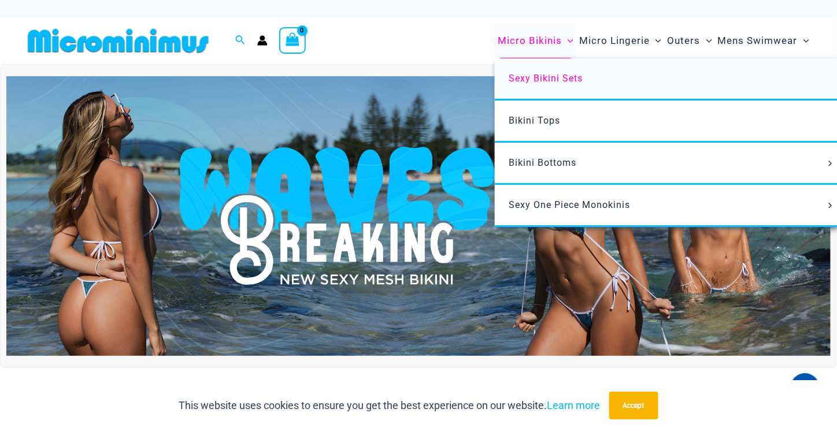
click at [537, 75] on span "Sexy Bikini Sets" at bounding box center [546, 78] width 74 height 11
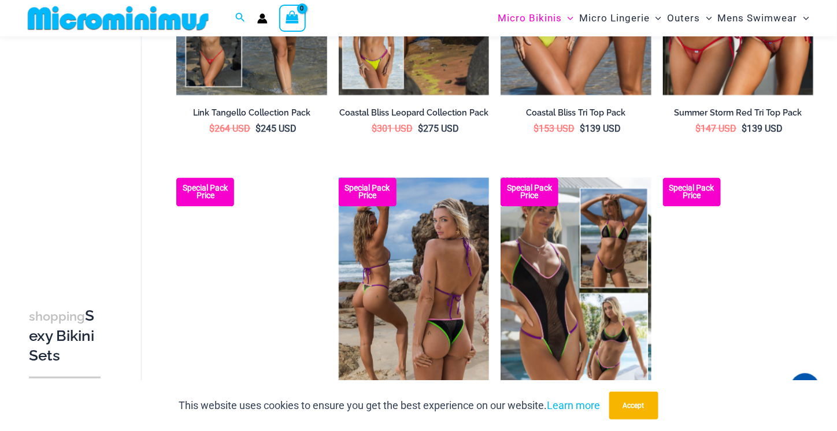
scroll to position [856, 0]
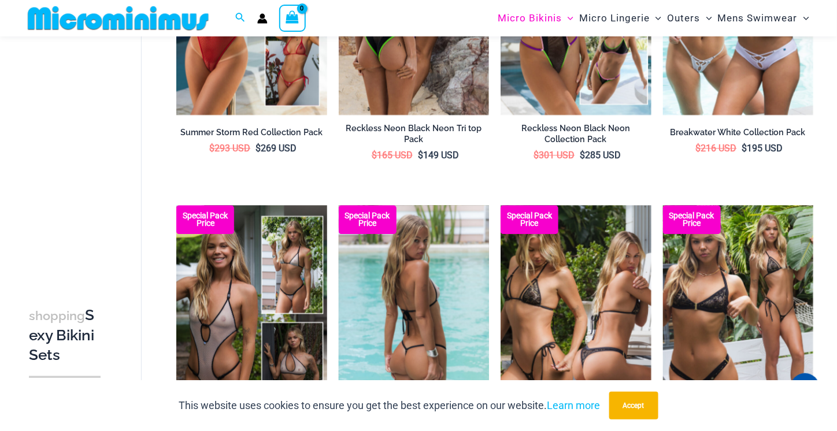
click at [396, 325] on img at bounding box center [414, 318] width 150 height 226
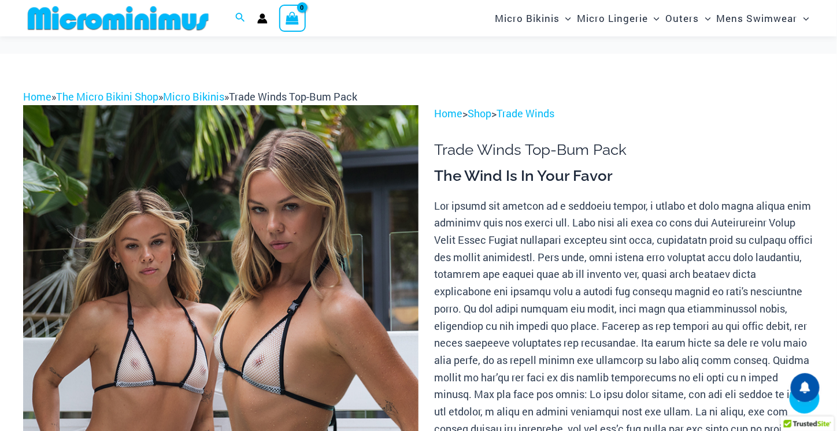
scroll to position [289, 0]
